Goal: Task Accomplishment & Management: Manage account settings

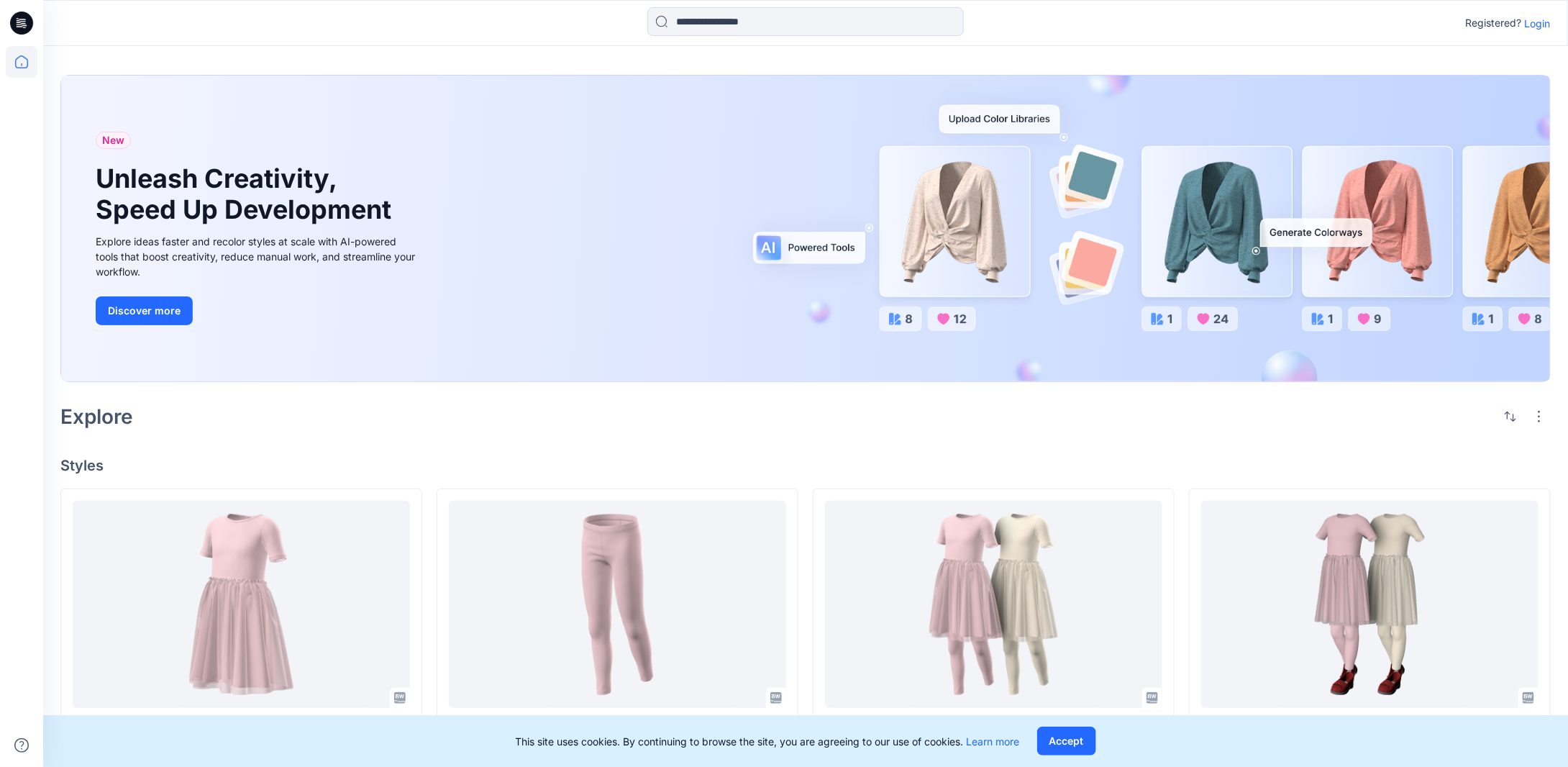
click at [1531, 29] on p "Login" at bounding box center [1538, 23] width 26 height 15
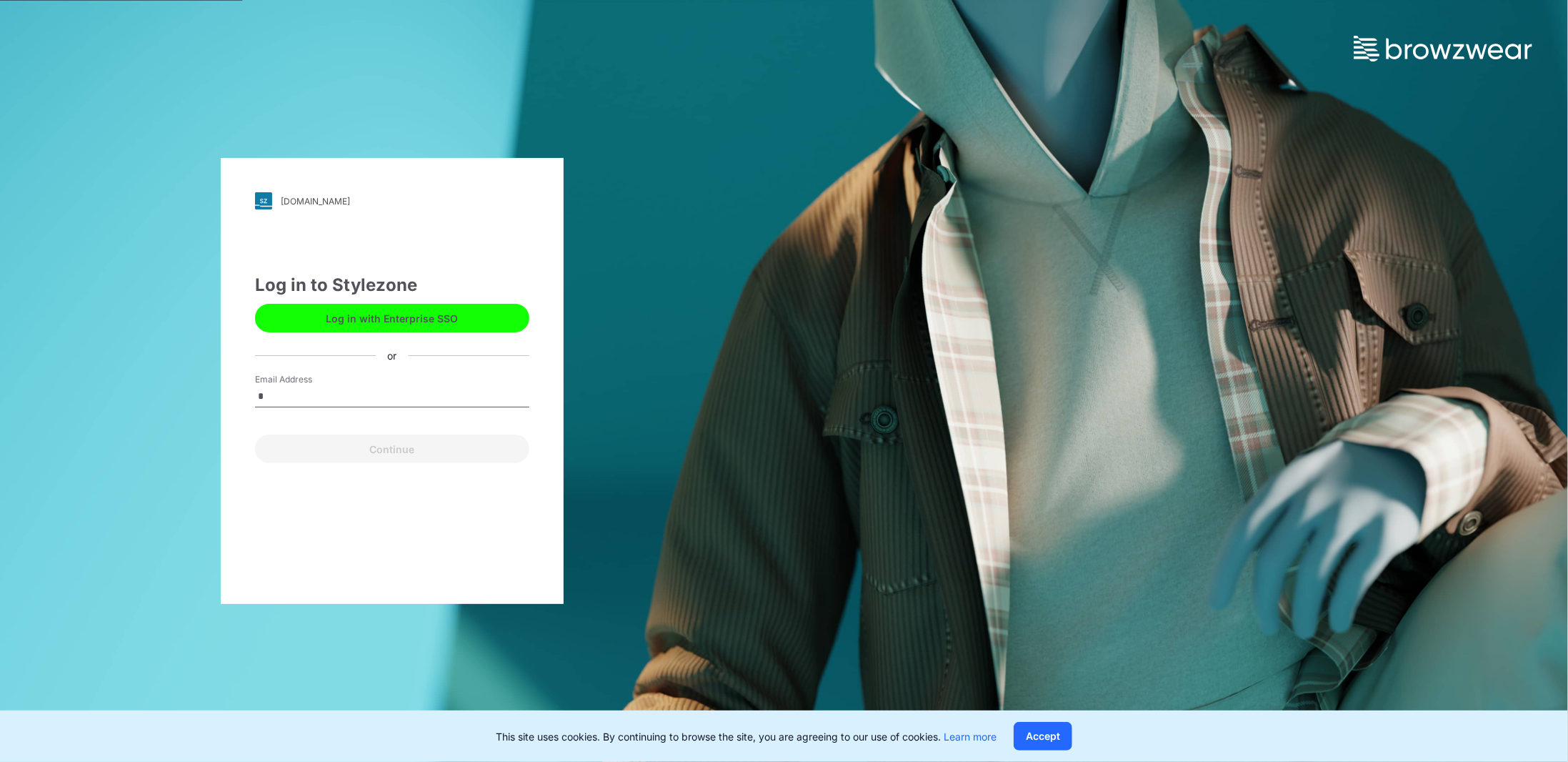
type input "**********"
click at [388, 443] on button "Continue" at bounding box center [392, 449] width 274 height 29
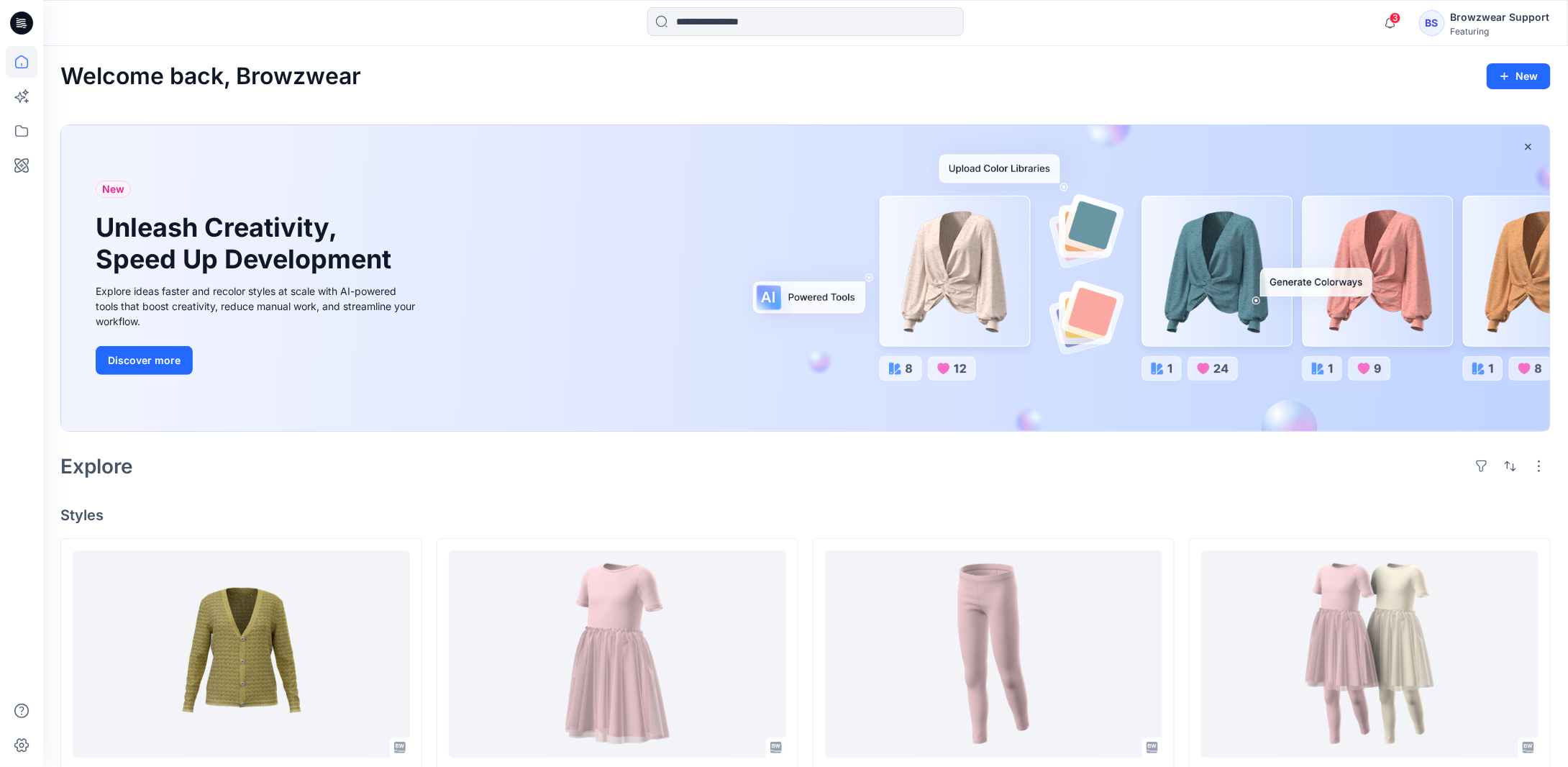
click at [1474, 31] on div "Featuring" at bounding box center [1500, 31] width 99 height 10
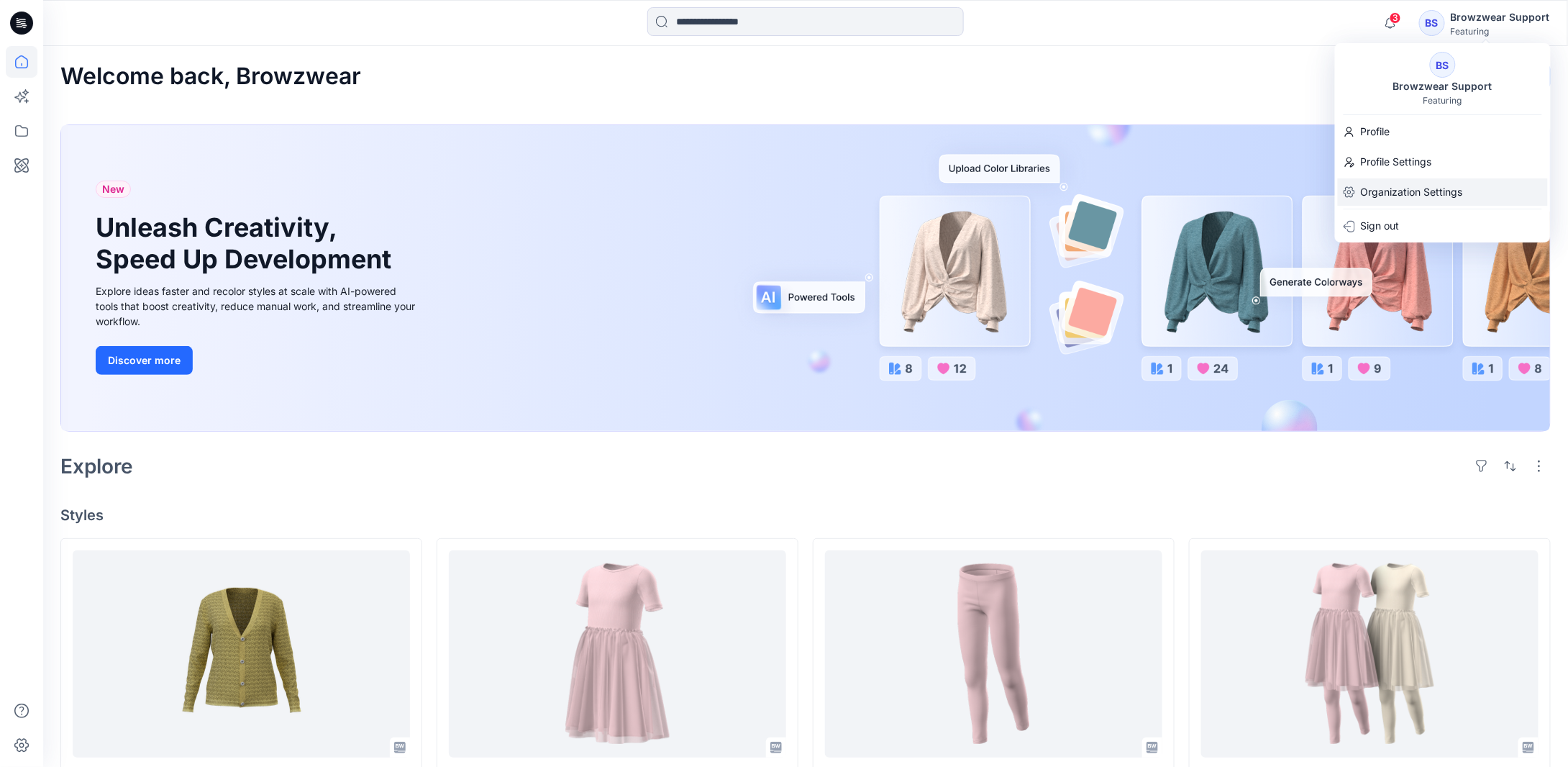
click at [1432, 183] on p "Organization Settings" at bounding box center [1411, 192] width 102 height 27
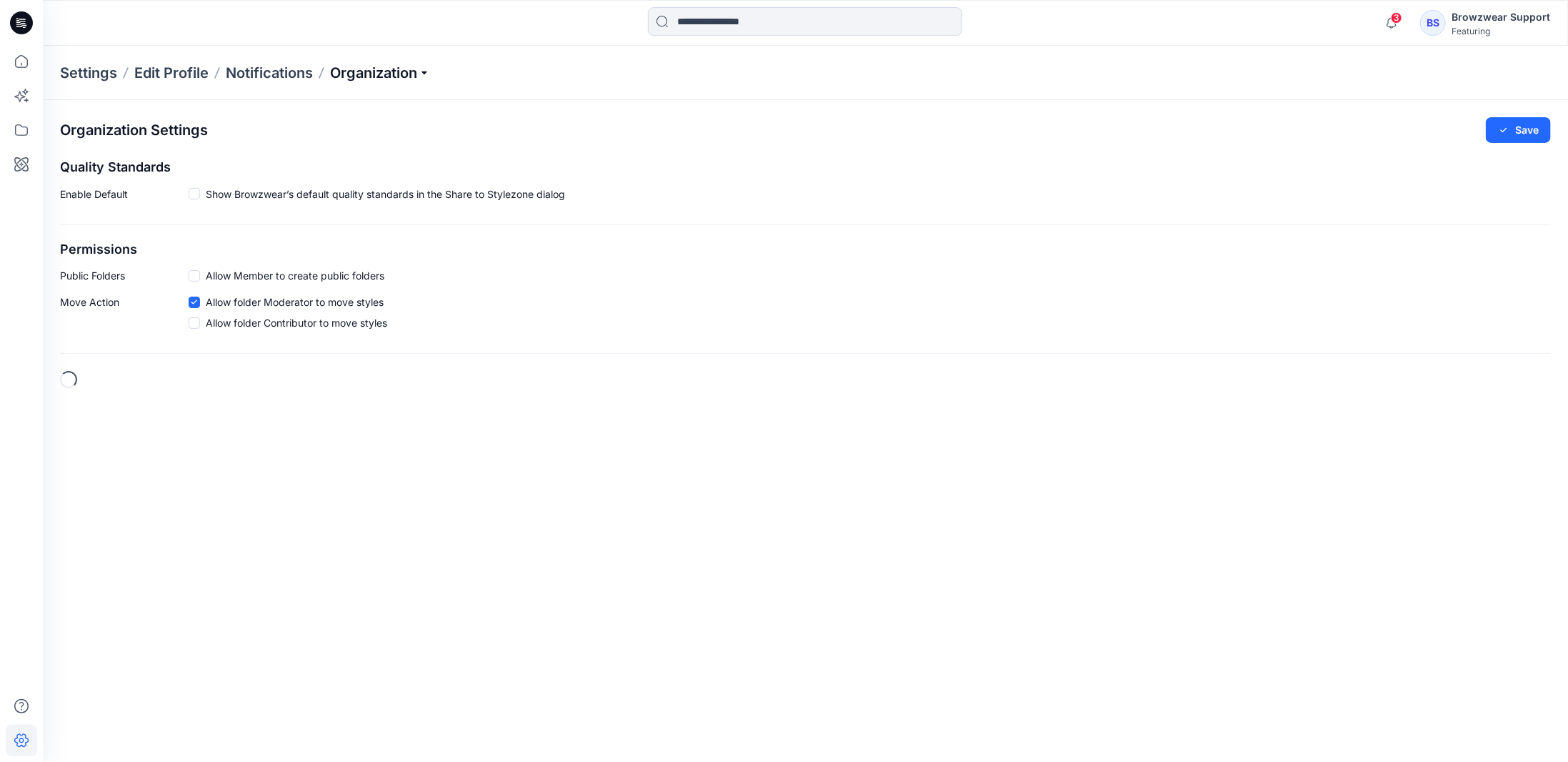
click at [411, 80] on p "Organization" at bounding box center [380, 73] width 100 height 20
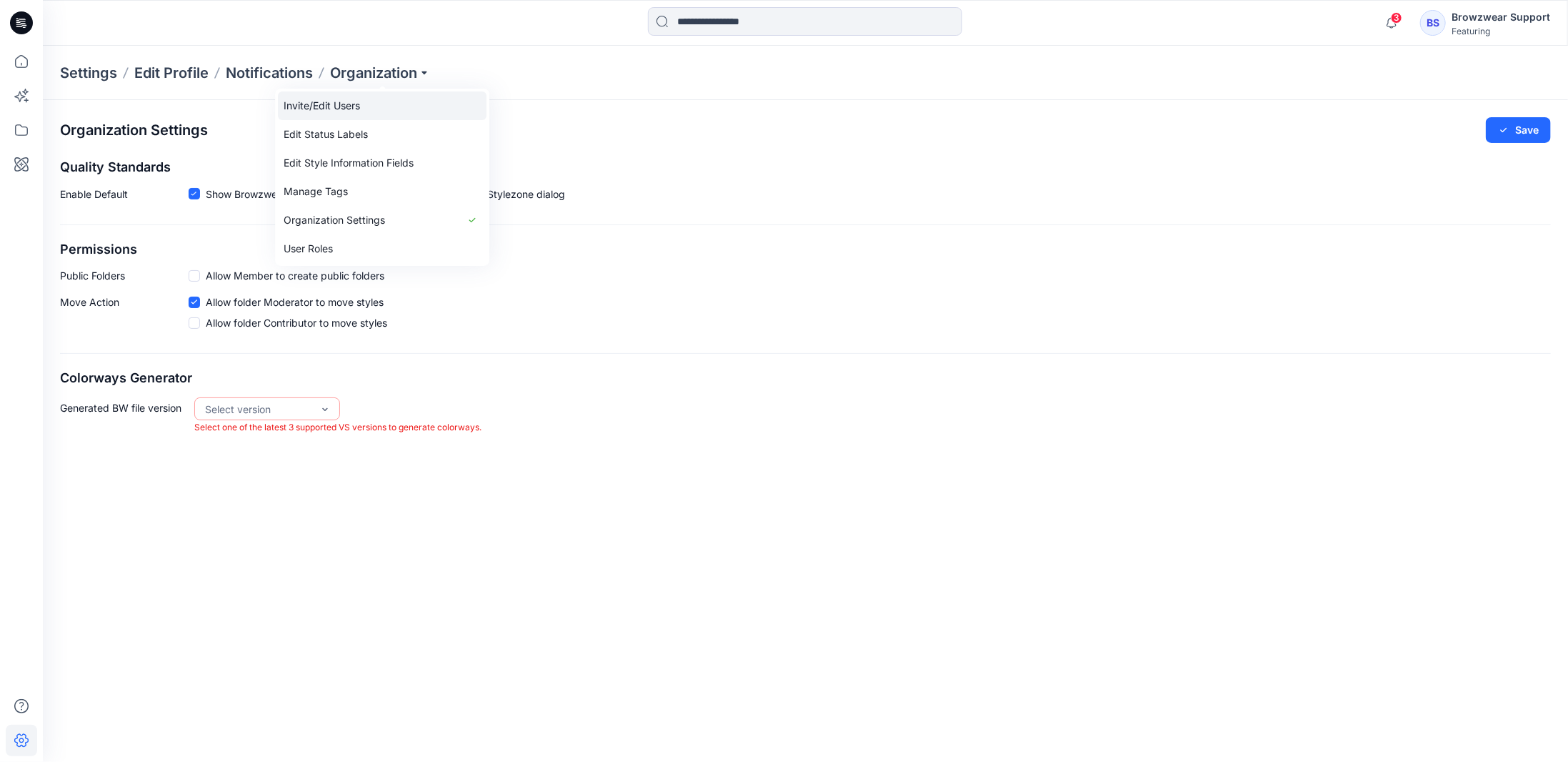
click at [377, 108] on link "Invite/Edit Users" at bounding box center [382, 106] width 208 height 29
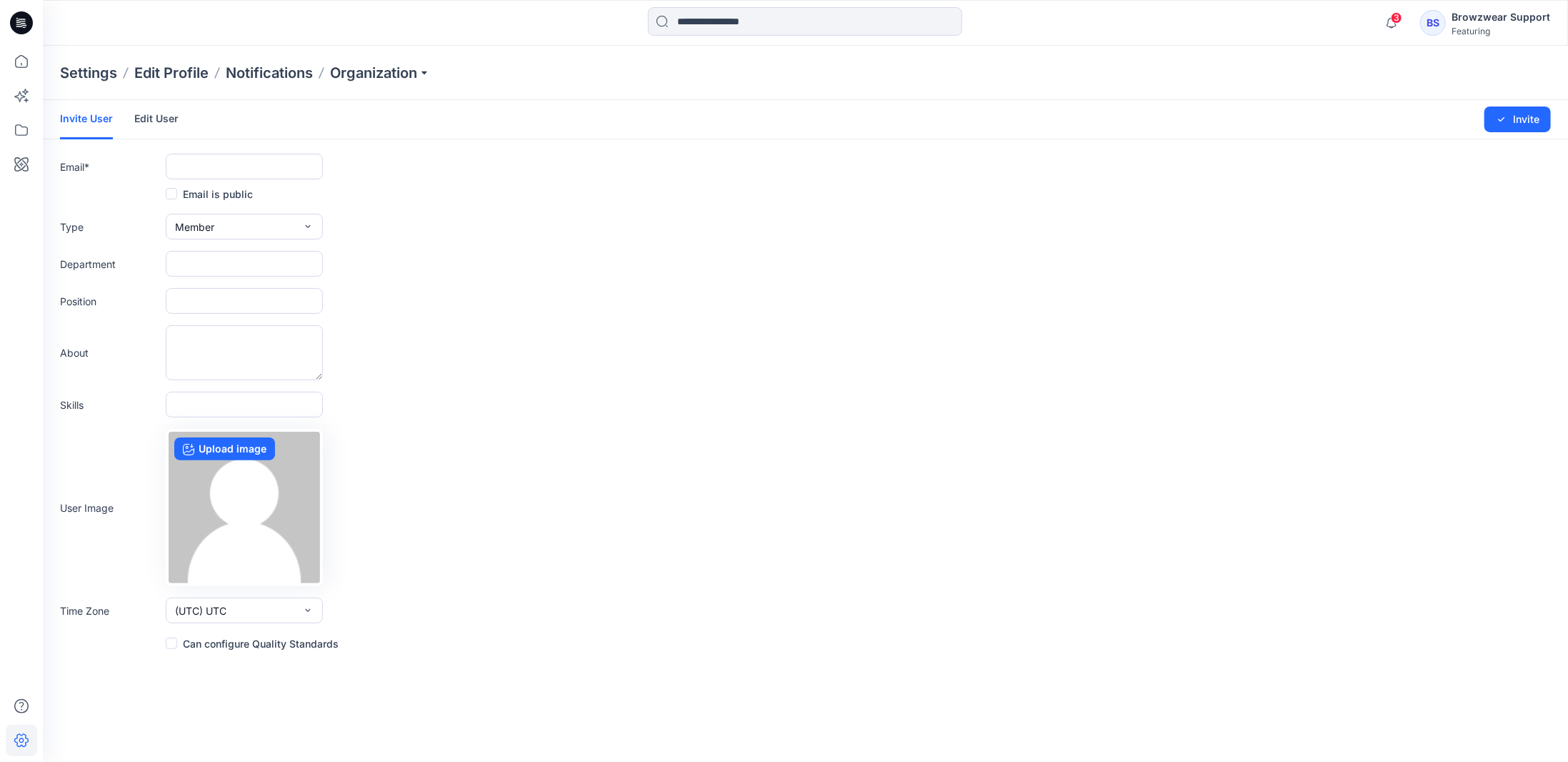
click at [164, 114] on link "Edit User" at bounding box center [156, 118] width 44 height 37
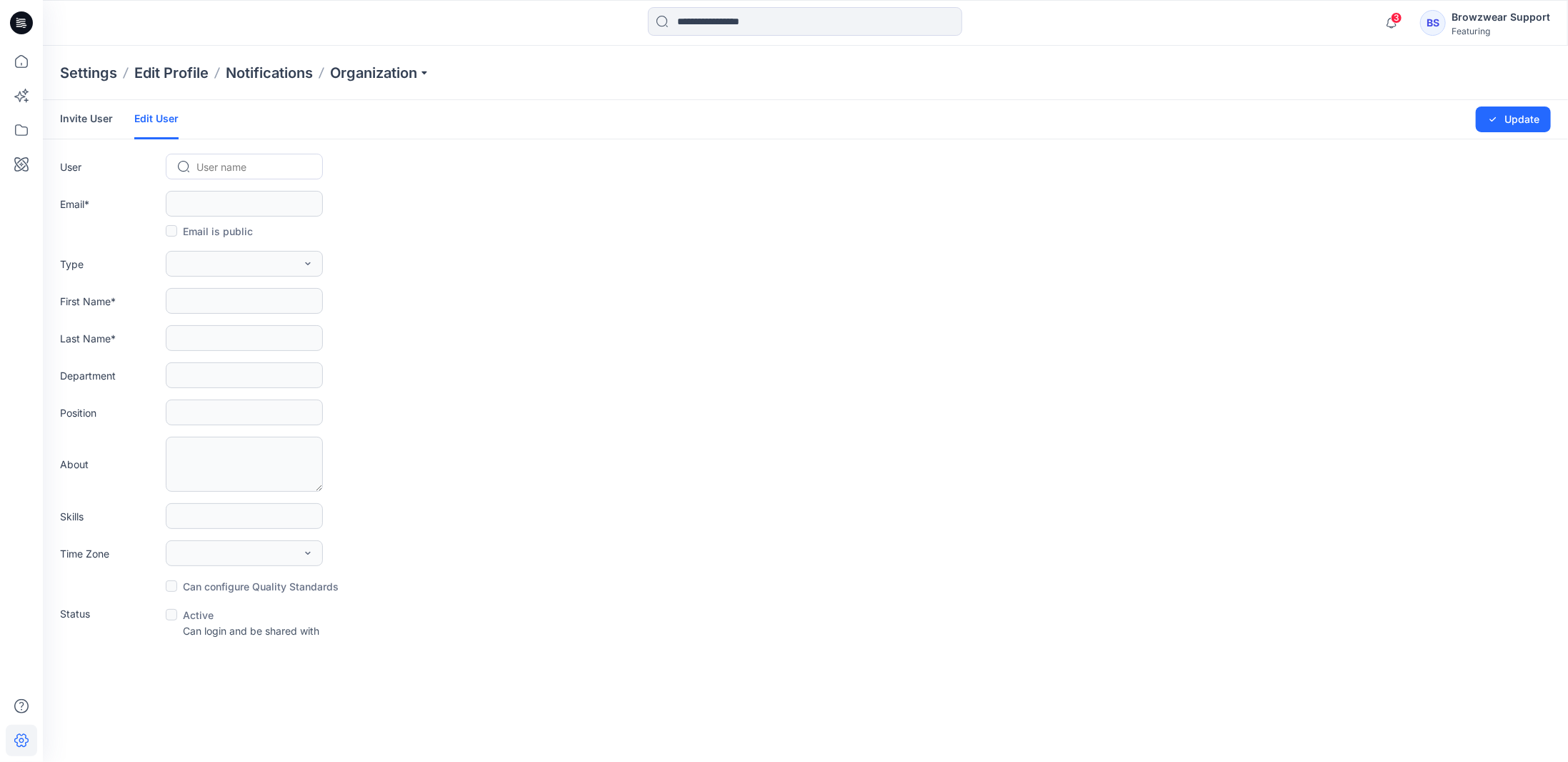
click at [252, 163] on div at bounding box center [252, 167] width 113 height 18
type input "*"
click at [638, 397] on form "Invite User Edit User Changes Saved Update User User name Email * Email is publ…" at bounding box center [806, 369] width 1526 height 538
